Goal: Navigation & Orientation: Understand site structure

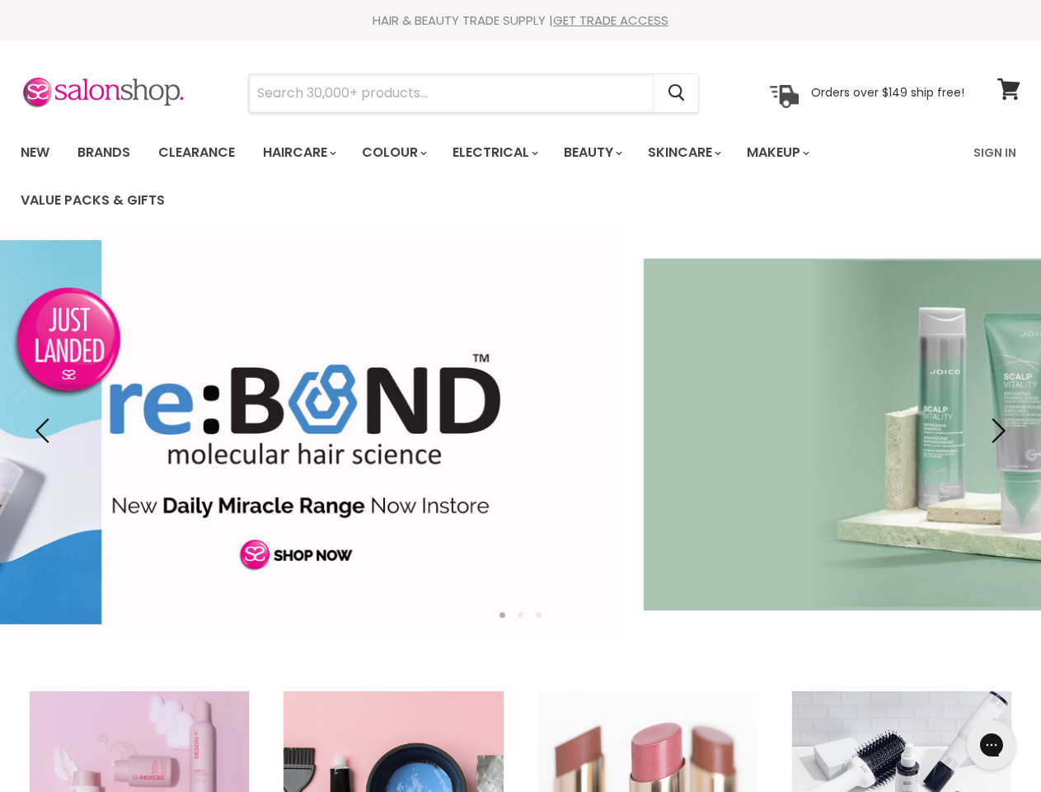
click at [453, 93] on input "Search" at bounding box center [452, 93] width 406 height 38
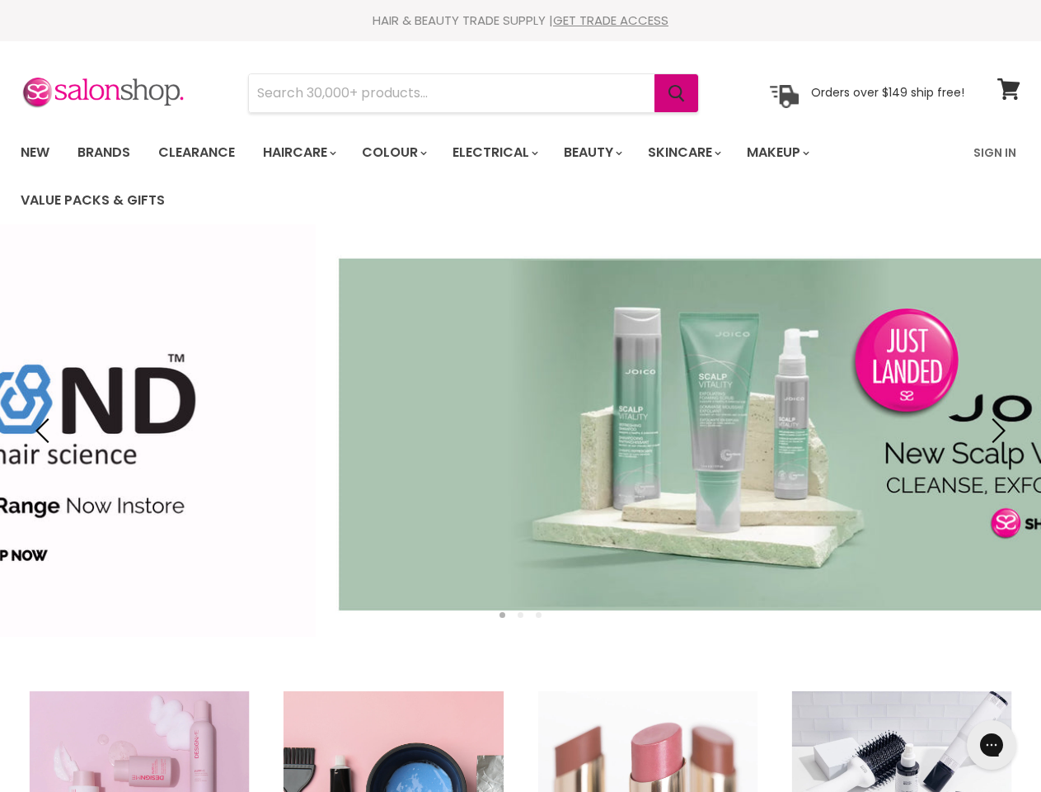
click at [678, 93] on icon "Search" at bounding box center [677, 93] width 16 height 17
click at [304, 153] on link "Haircare" at bounding box center [299, 152] width 96 height 35
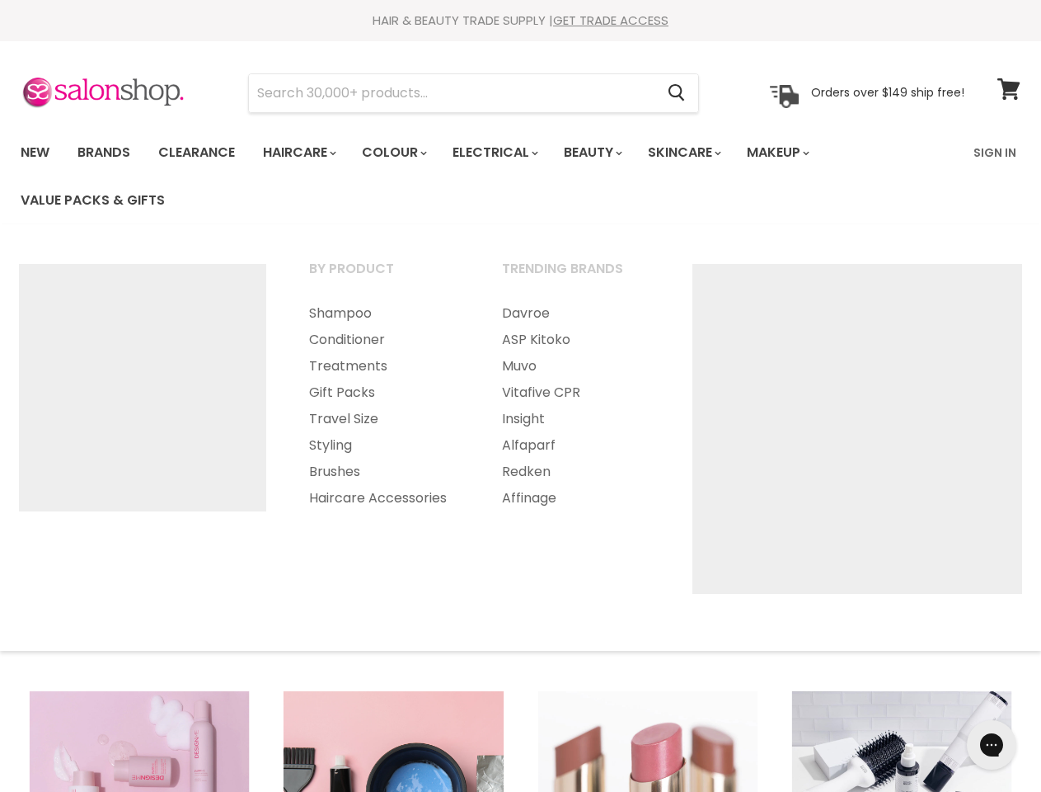
click at [403, 153] on link "Colour" at bounding box center [393, 152] width 87 height 35
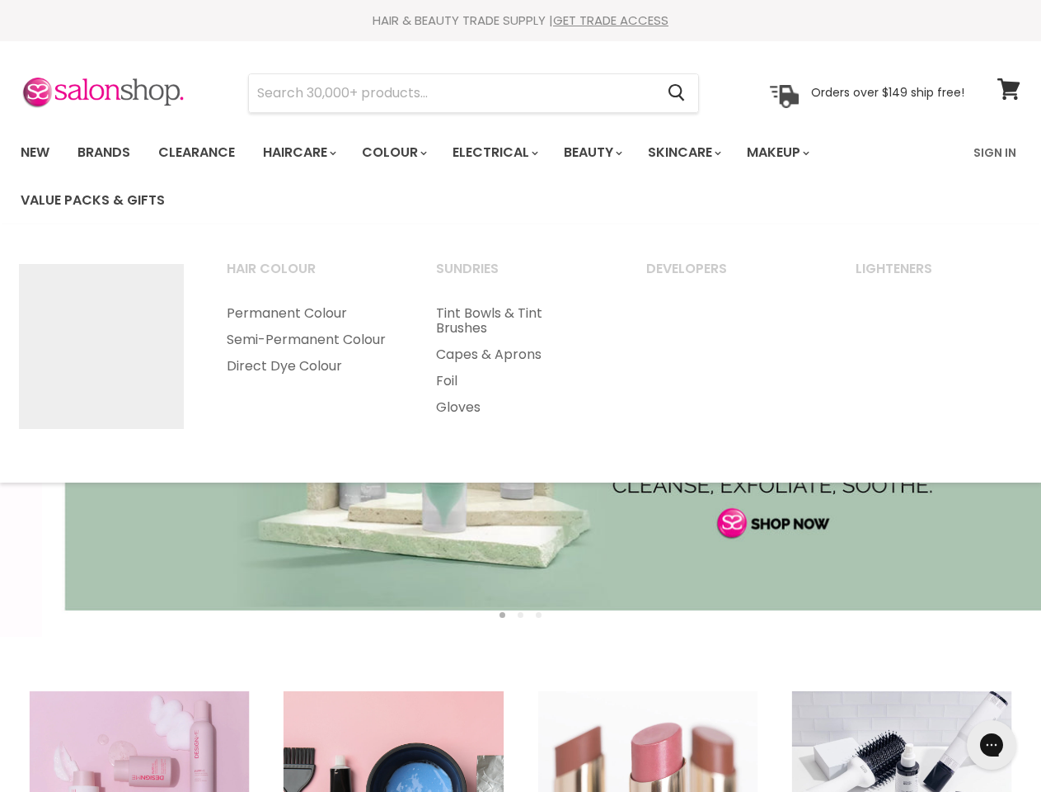
click at [506, 153] on link "Electrical" at bounding box center [494, 152] width 108 height 35
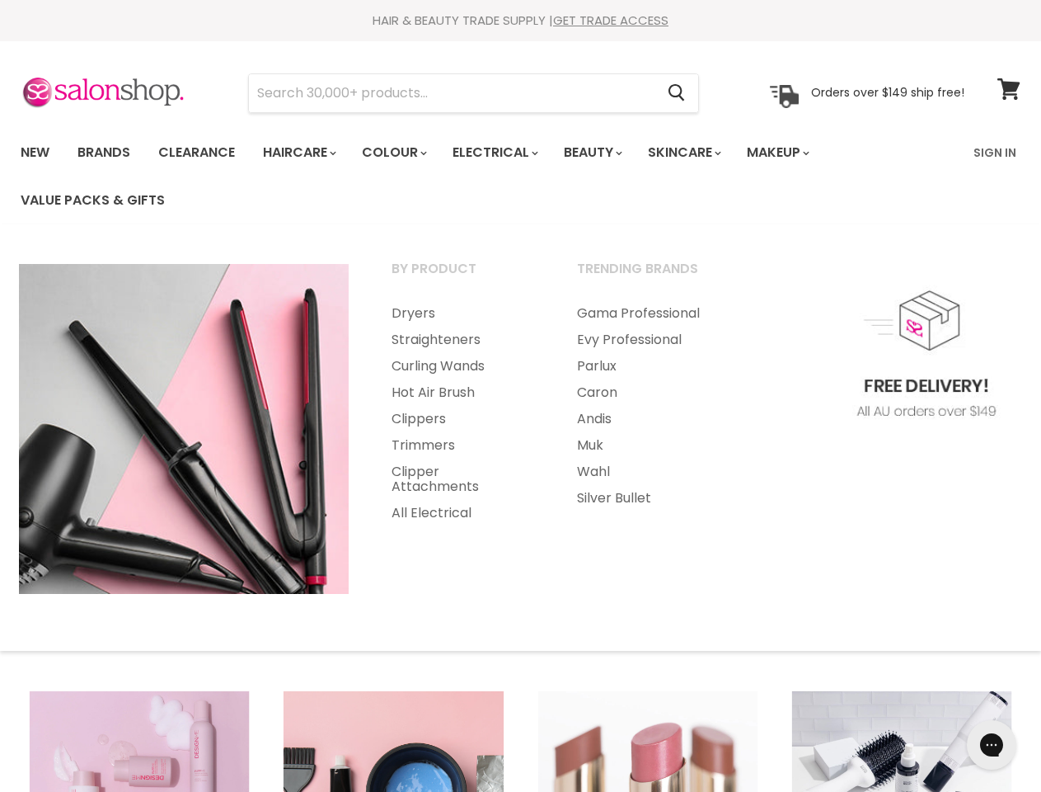
click at [607, 153] on link "Beauty" at bounding box center [592, 152] width 81 height 35
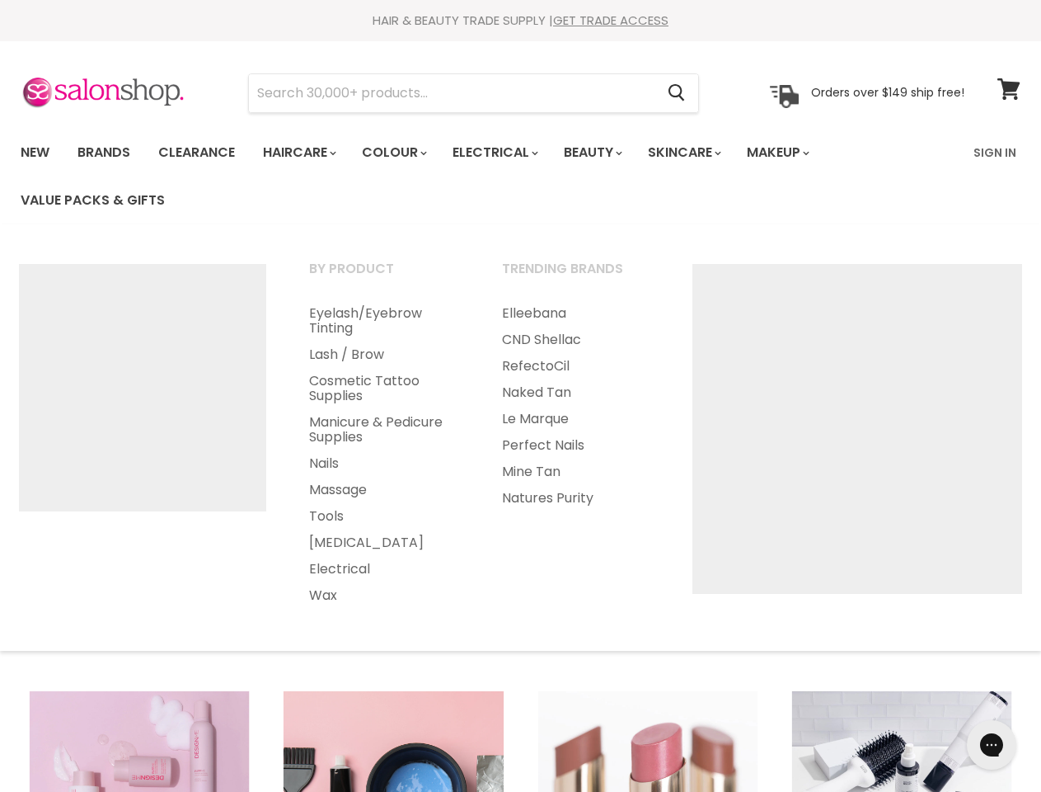
click at [703, 153] on link "Skincare" at bounding box center [684, 152] width 96 height 35
